Goal: Information Seeking & Learning: Find specific fact

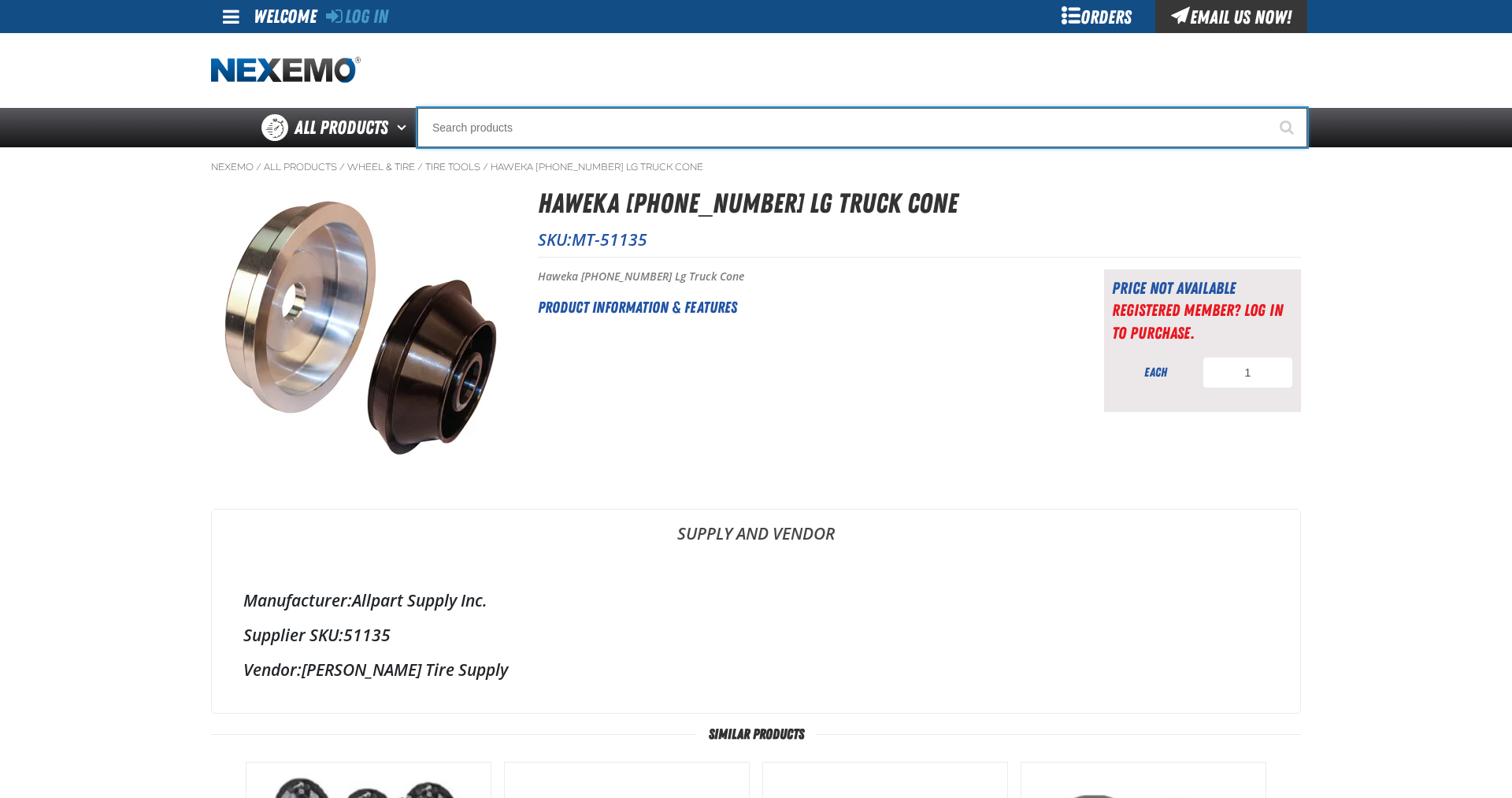
click at [954, 123] on input "Search" at bounding box center [862, 127] width 890 height 39
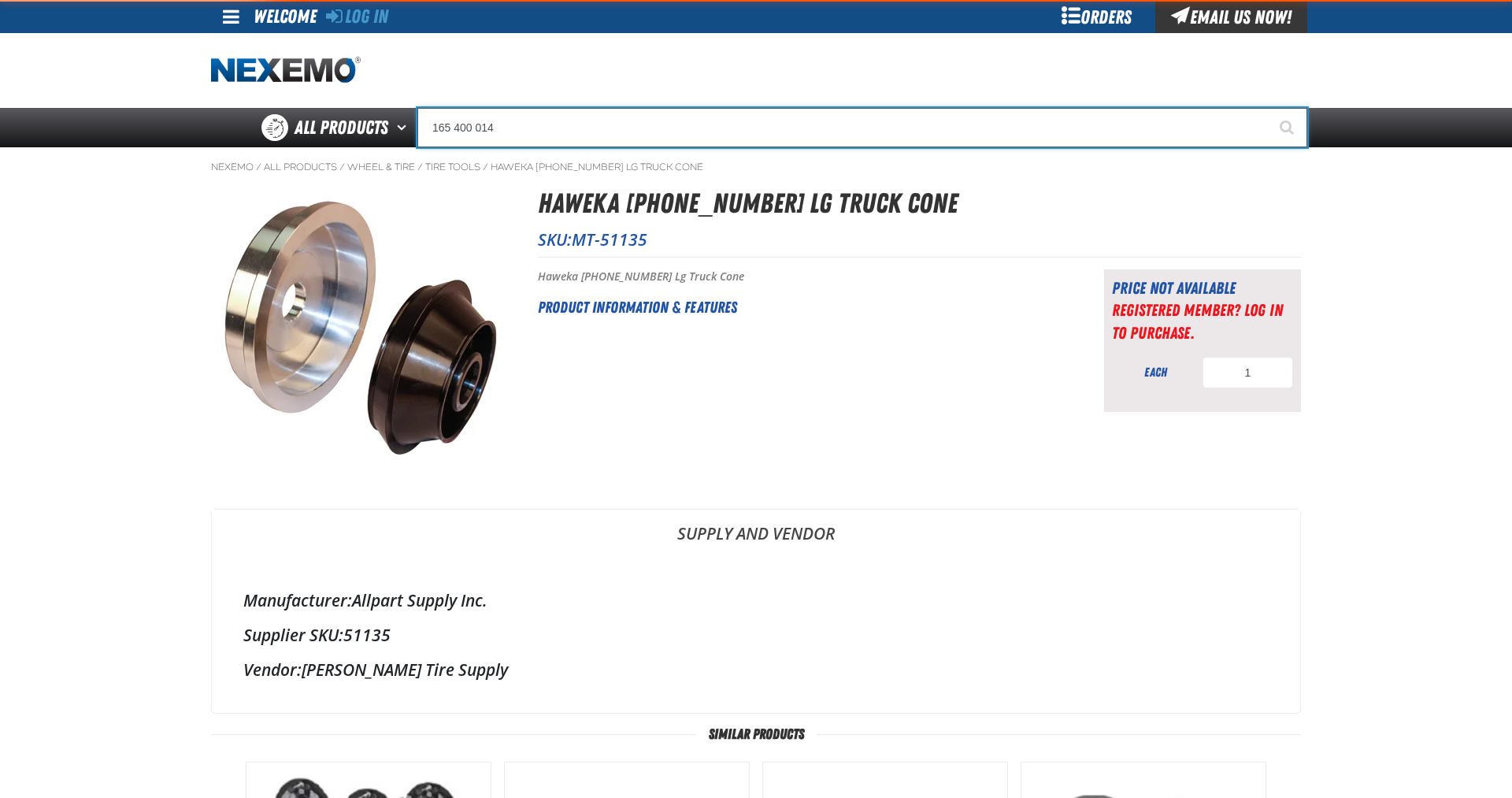
type input "165 400 014"
click at [1268, 107] on button "Start Searching" at bounding box center [1287, 127] width 39 height 39
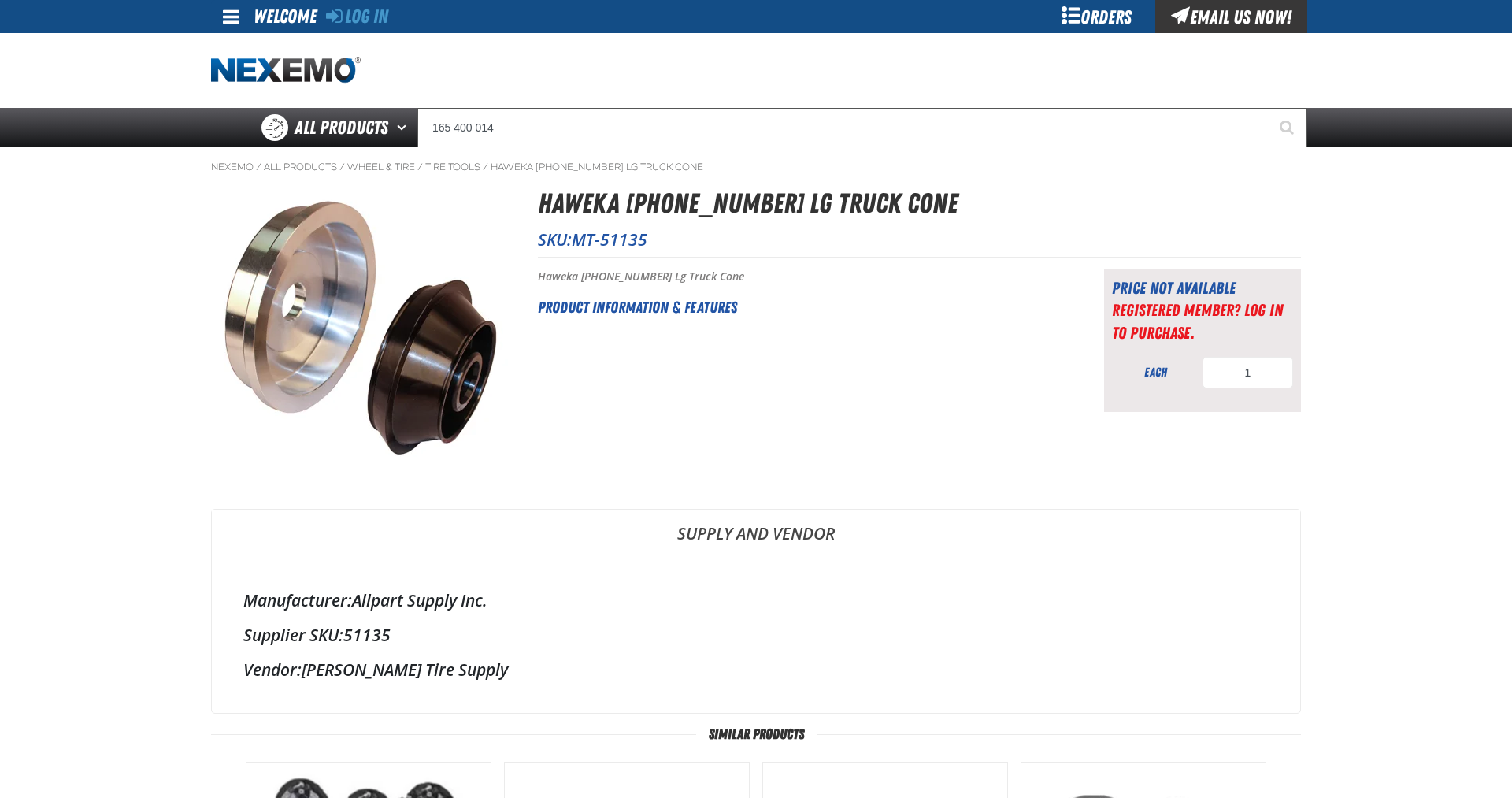
click at [677, 310] on h2 "Product Information & Features" at bounding box center [801, 307] width 527 height 24
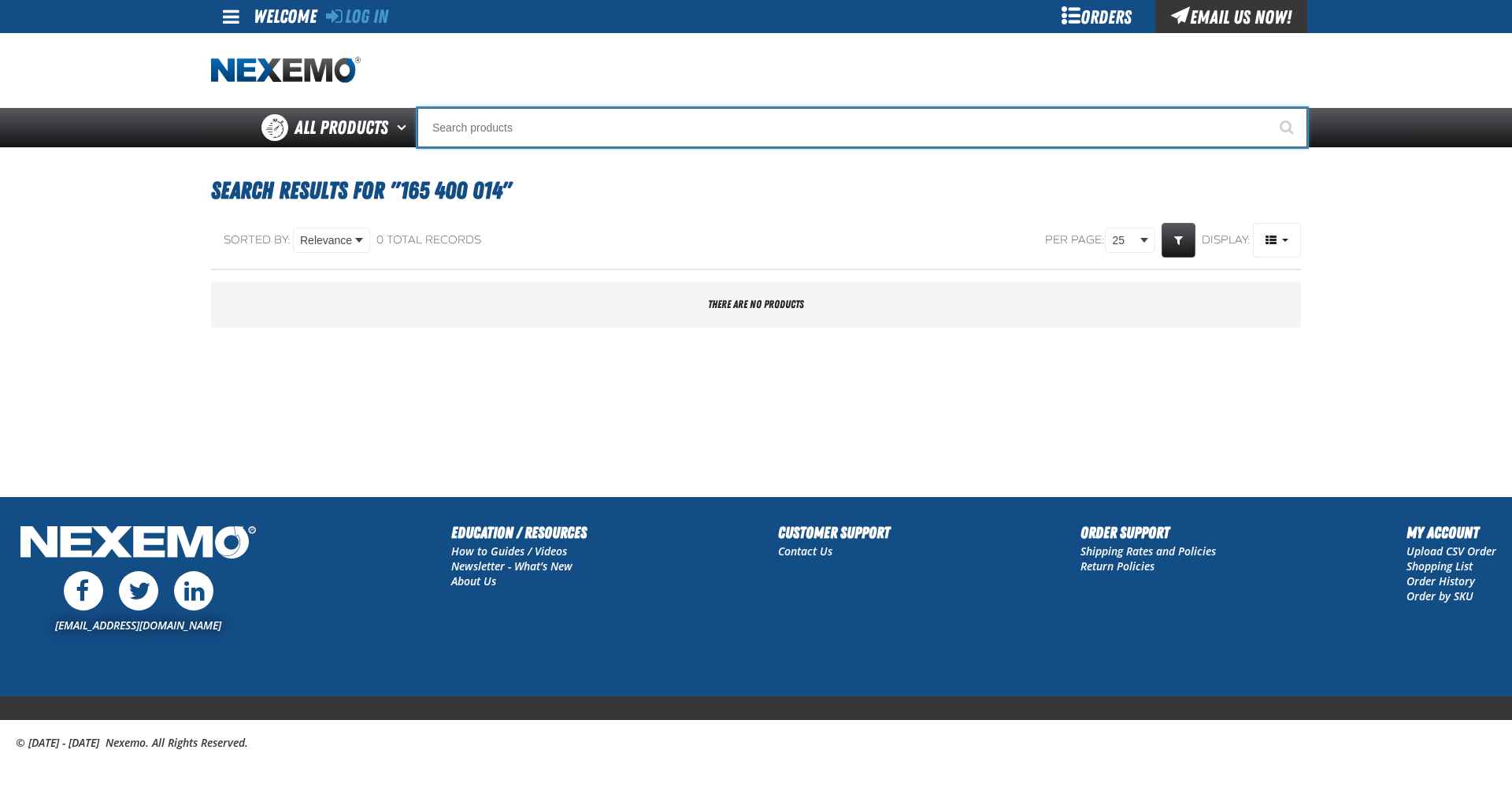
click at [469, 124] on input "Search" at bounding box center [862, 127] width 890 height 39
type input "duoexpert"
click at [1268, 107] on button "Start Searching" at bounding box center [1287, 127] width 39 height 39
